Goal: Information Seeking & Learning: Learn about a topic

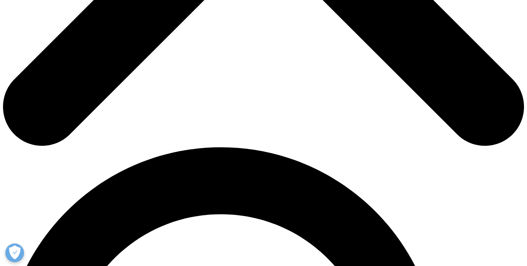
scroll to position [386, 0]
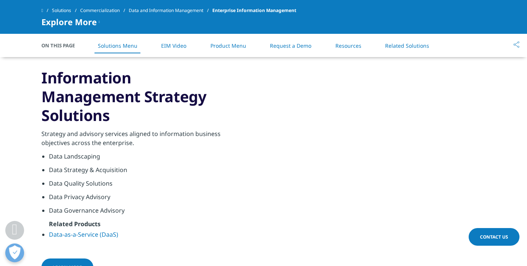
click at [161, 46] on div "Data Sourcing" at bounding box center [163, 37] width 36 height 16
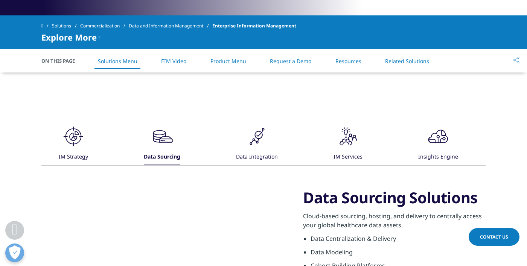
scroll to position [324, 0]
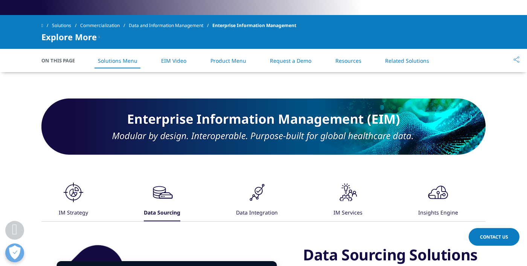
click at [228, 59] on link "Product Menu" at bounding box center [228, 60] width 36 height 7
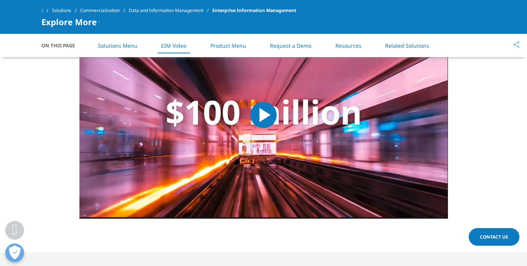
scroll to position [768, 0]
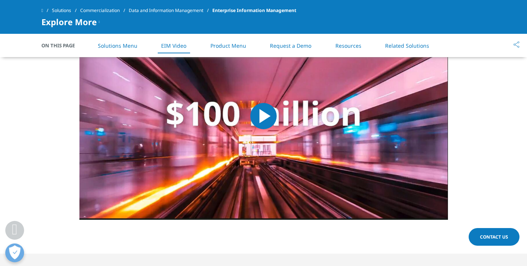
click at [228, 48] on link "Product Menu" at bounding box center [228, 45] width 36 height 7
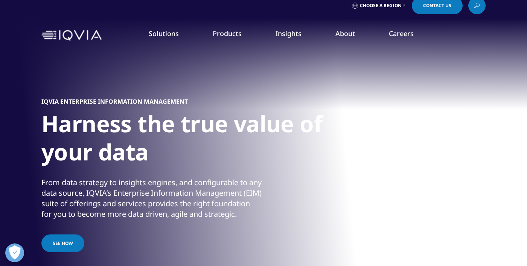
scroll to position [0, 0]
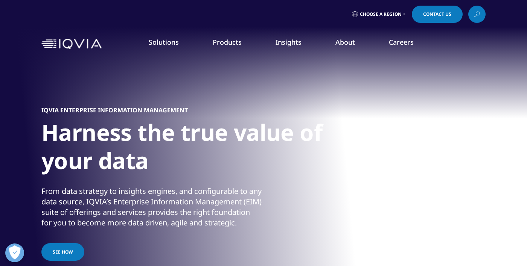
click at [228, 45] on link "Products" at bounding box center [227, 42] width 29 height 9
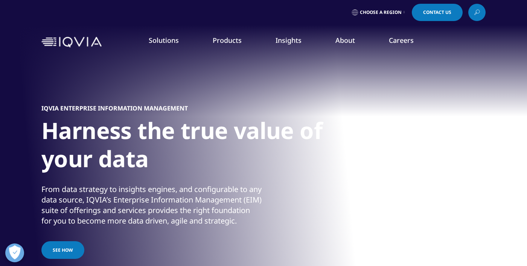
click at [213, 135] on link "Brand Strategy & Management" at bounding box center [205, 134] width 122 height 8
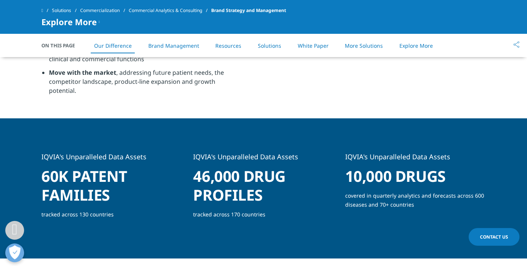
scroll to position [523, 0]
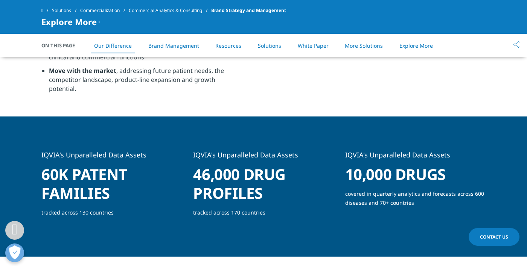
click at [259, 158] on h5 "IQVIA's Unparalleled Data Assets" at bounding box center [263, 157] width 140 height 15
click at [249, 190] on h1 "46,000 drug profiles" at bounding box center [263, 186] width 140 height 43
click at [244, 198] on h1 "46,000 drug profiles" at bounding box center [263, 186] width 140 height 43
click at [233, 211] on p "tracked across 170 countries" at bounding box center [263, 215] width 140 height 15
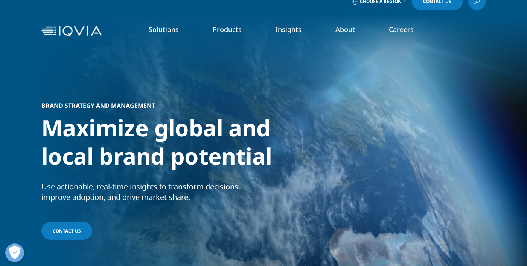
scroll to position [0, 0]
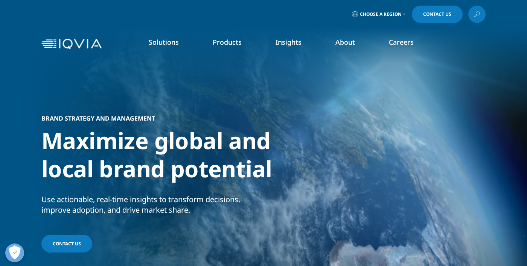
click at [227, 46] on link "Products" at bounding box center [227, 42] width 29 height 9
click at [442, 105] on link "Analytics Research Accelerator​" at bounding box center [463, 108] width 122 height 8
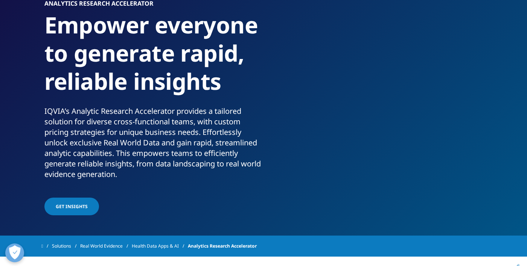
scroll to position [68, 0]
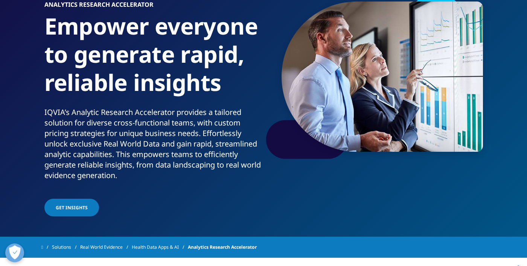
click at [64, 210] on span "GET INSIGHTS" at bounding box center [72, 208] width 32 height 6
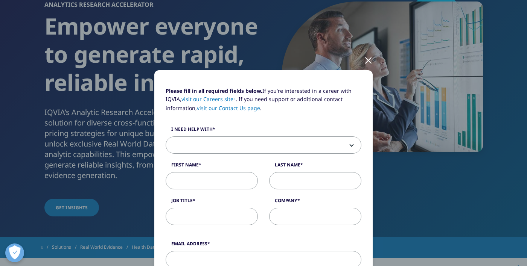
click at [366, 64] on div at bounding box center [368, 60] width 9 height 21
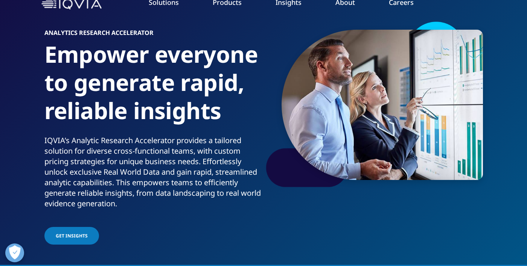
scroll to position [0, 0]
